Goal: Information Seeking & Learning: Learn about a topic

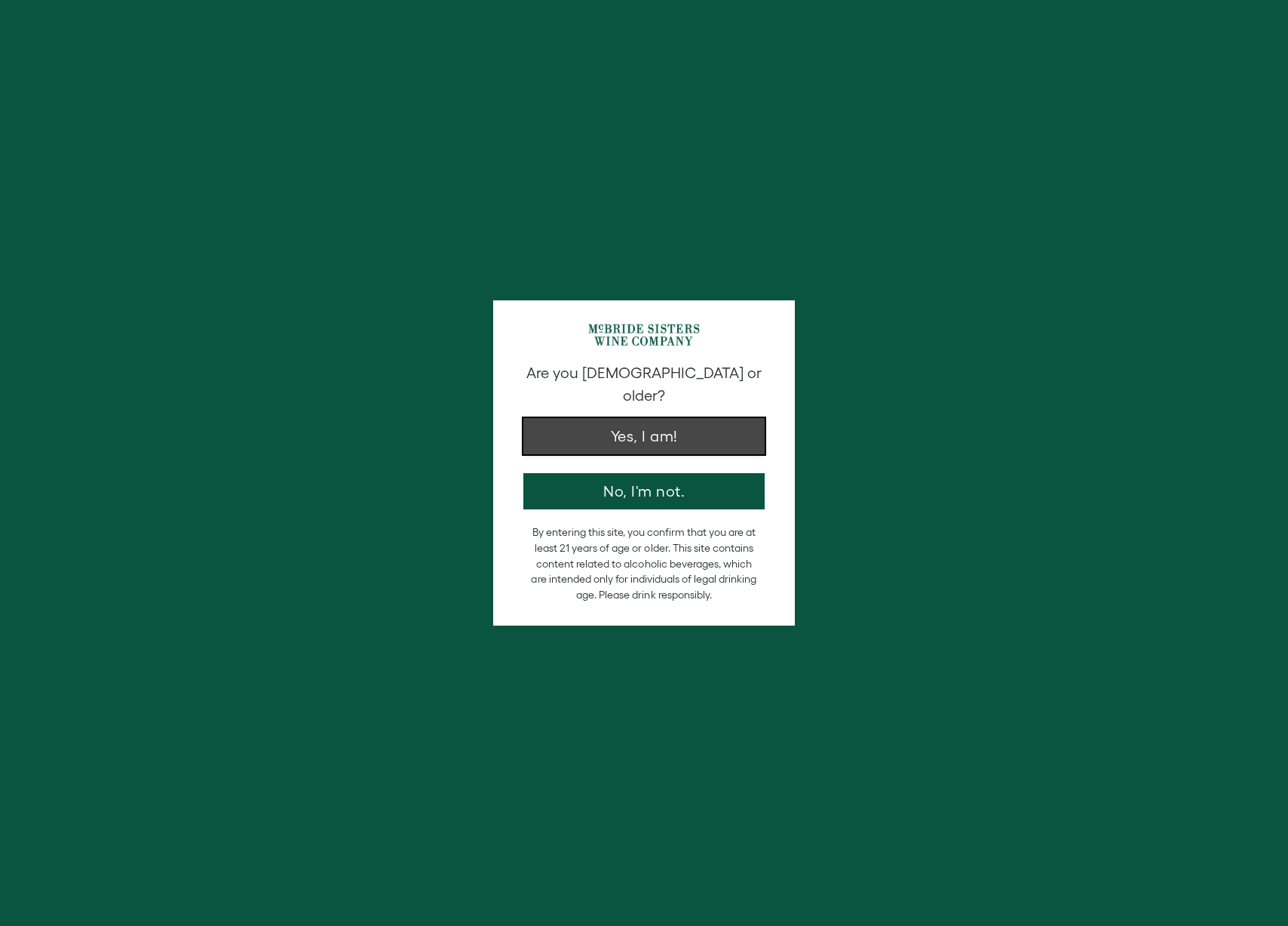
click at [662, 423] on button "Yes, I am!" at bounding box center [644, 436] width 242 height 37
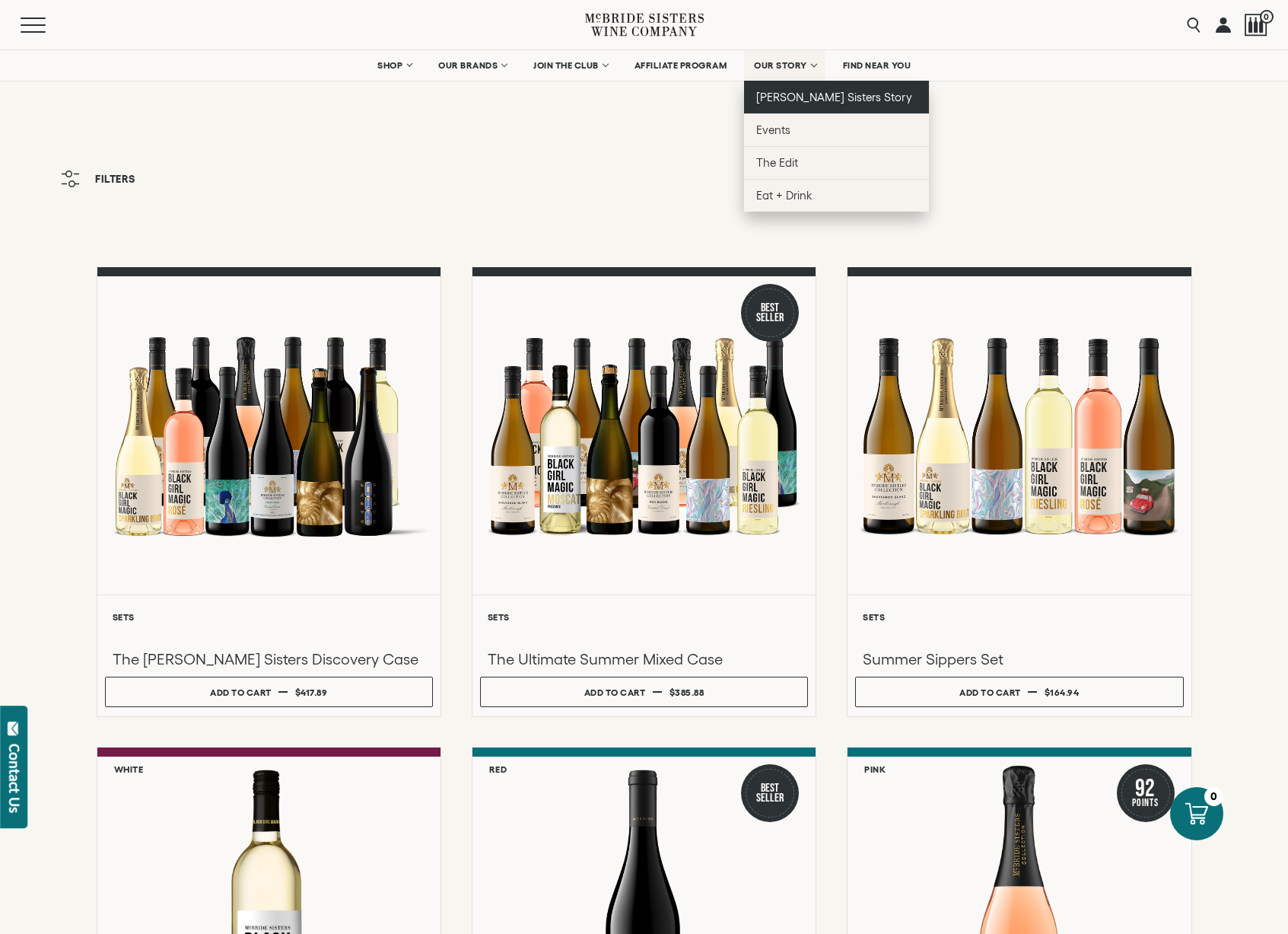
click at [789, 95] on span "[PERSON_NAME] Sisters Story" at bounding box center [834, 97] width 156 height 13
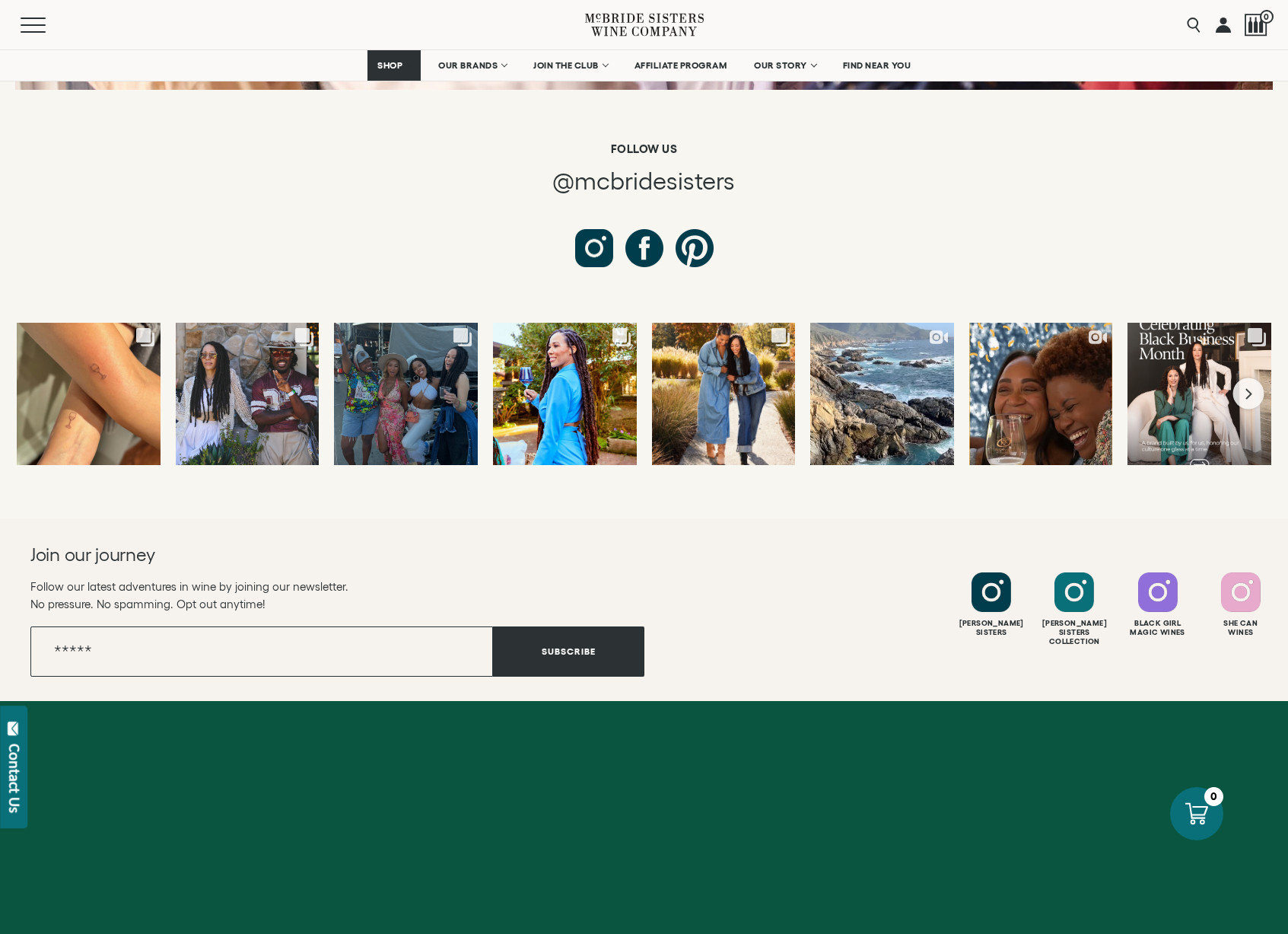
scroll to position [5704, 0]
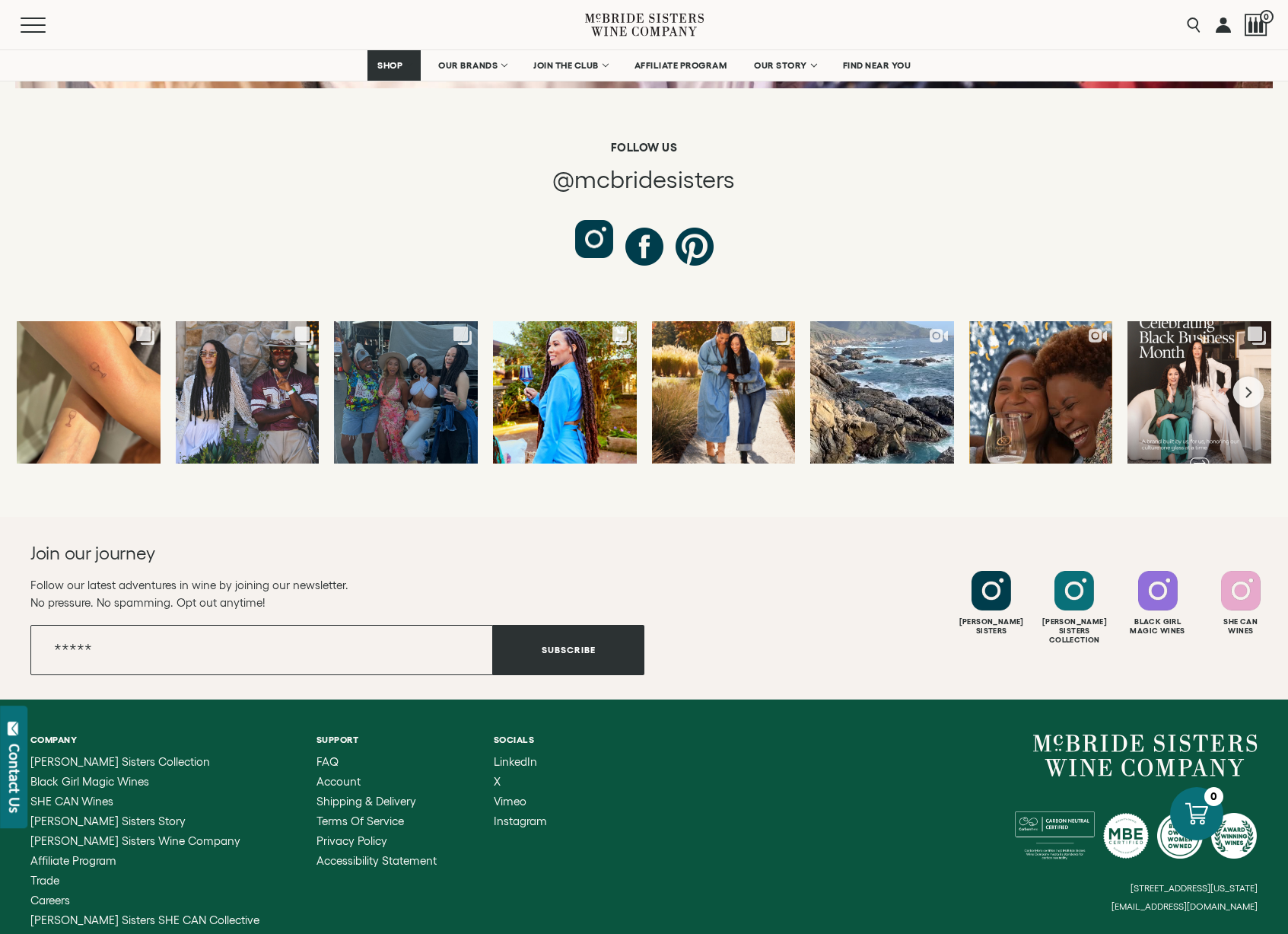
click at [591, 220] on div at bounding box center [594, 238] width 38 height 38
